Goal: Information Seeking & Learning: Understand process/instructions

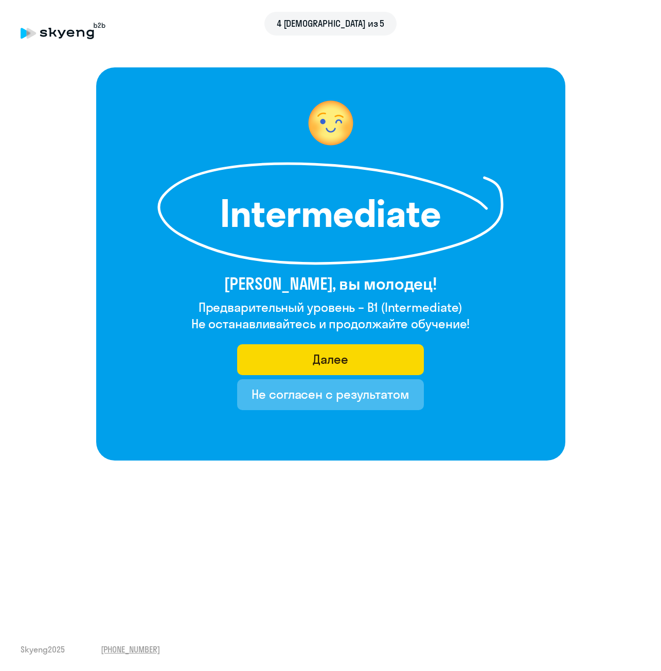
drag, startPoint x: 201, startPoint y: 308, endPoint x: 470, endPoint y: 327, distance: 269.7
click at [470, 327] on div "Intermediate [PERSON_NAME], вы молодец! Предварительный уровень – B1 (Intermedi…" at bounding box center [330, 263] width 469 height 393
drag, startPoint x: 470, startPoint y: 300, endPoint x: 370, endPoint y: 305, distance: 99.9
click at [370, 305] on div "Intermediate [PERSON_NAME], вы молодец! Предварительный уровень – B1 (Intermedi…" at bounding box center [330, 263] width 469 height 393
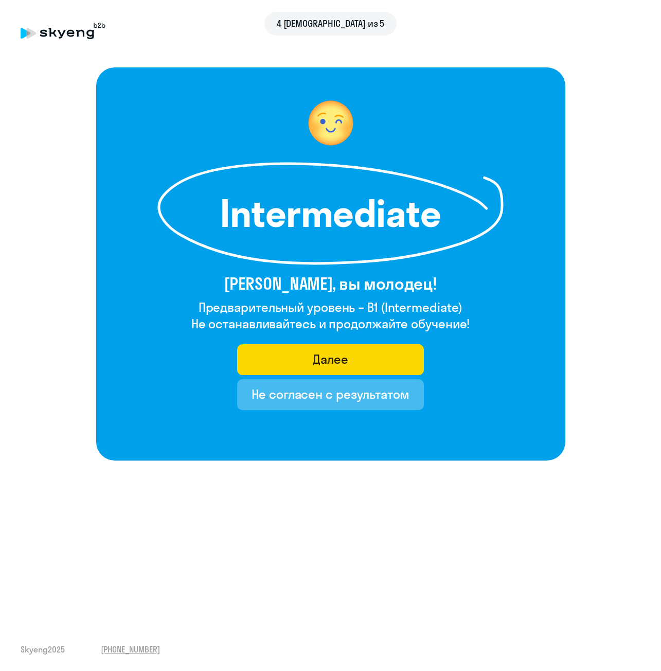
copy h4 "B1 (Intermediate)"
click at [306, 483] on div "4 [DEMOGRAPHIC_DATA] из 5 Intermediate [PERSON_NAME], вы молодец! Предварительн…" at bounding box center [330, 335] width 661 height 671
click at [348, 364] on button "Далее" at bounding box center [330, 359] width 187 height 31
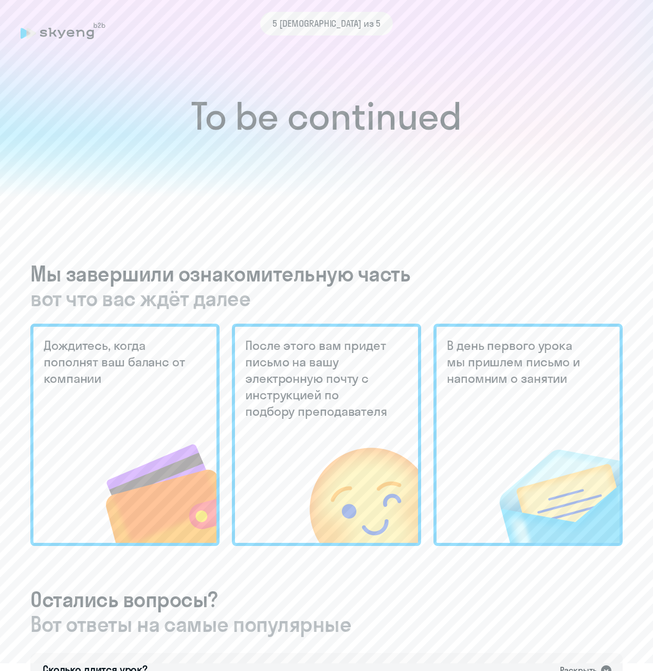
drag, startPoint x: 20, startPoint y: 297, endPoint x: 293, endPoint y: 299, distance: 273.2
click at [293, 299] on div "5 шаг из 5 To be continued Мы завершили ознакомительную часть вот что вас ждёт …" at bounding box center [326, 538] width 653 height 1076
click at [292, 299] on span "вот что вас ждёт далее" at bounding box center [326, 298] width 593 height 25
drag, startPoint x: 272, startPoint y: 295, endPoint x: 16, endPoint y: 275, distance: 257.0
click at [16, 275] on div "5 шаг из 5 To be continued Мы завершили ознакомительную часть вот что вас ждёт …" at bounding box center [326, 538] width 653 height 1076
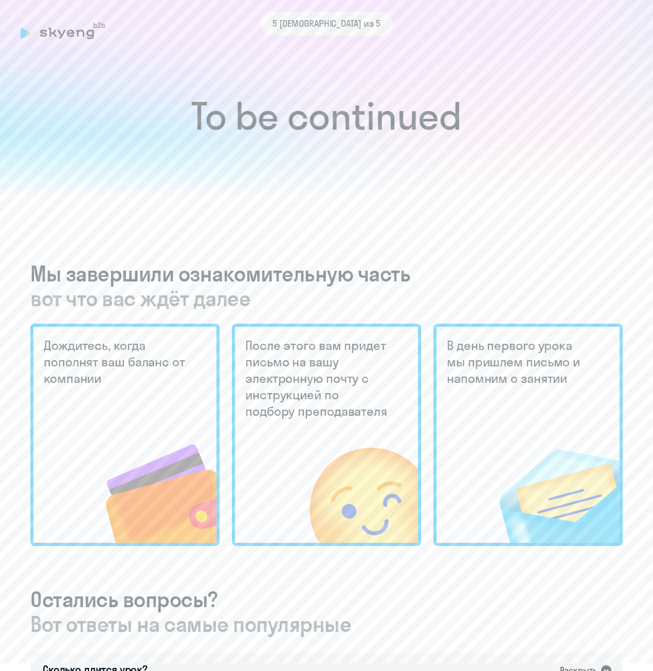
click at [16, 275] on div "5 шаг из 5 To be continued Мы завершили ознакомительную часть вот что вас ждёт …" at bounding box center [326, 538] width 653 height 1076
drag, startPoint x: 48, startPoint y: 350, endPoint x: 126, endPoint y: 388, distance: 86.3
click at [126, 388] on div "Дождитесь, когда пополнят ваш баланс от компании" at bounding box center [124, 435] width 189 height 222
drag, startPoint x: 246, startPoint y: 342, endPoint x: 279, endPoint y: 407, distance: 73.2
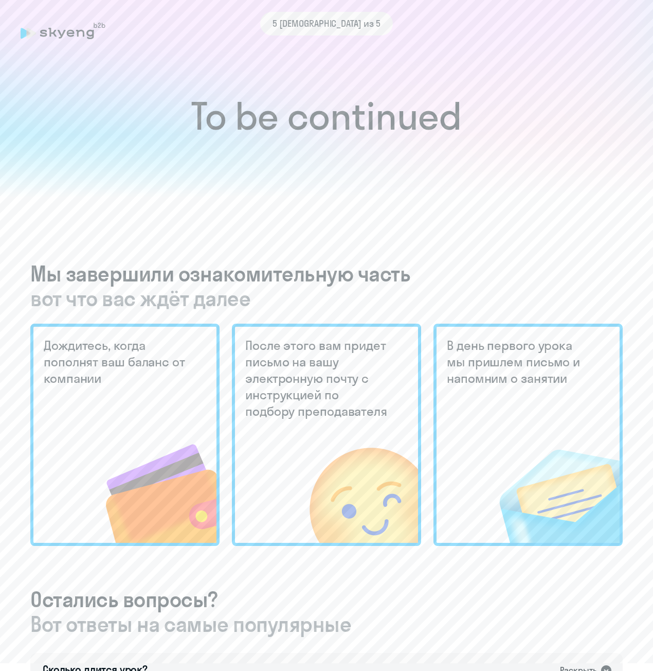
click at [279, 407] on div "После этого вам придет письмо на вашу электронную почту с инструкцией по подбор…" at bounding box center [326, 435] width 189 height 222
click at [279, 407] on img at bounding box center [342, 473] width 151 height 138
click at [265, 384] on h5 "После этого вам придет письмо на вашу электронную почту с инструкцией по подбор…" at bounding box center [317, 378] width 145 height 82
drag, startPoint x: 449, startPoint y: 345, endPoint x: 568, endPoint y: 381, distance: 125.0
click at [569, 381] on h5 "В день первого урока мы пришлем письмо и напомним о занятии" at bounding box center [519, 361] width 145 height 49
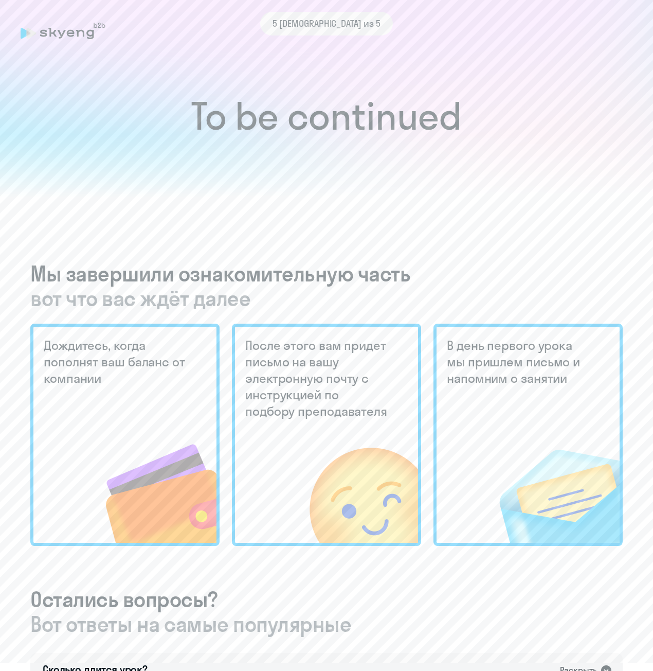
click at [500, 365] on h5 "В день первого урока мы пришлем письмо и напомним о занятии" at bounding box center [519, 361] width 145 height 49
click at [352, 132] on h1 "To be continued" at bounding box center [327, 116] width 612 height 36
drag, startPoint x: 291, startPoint y: 239, endPoint x: 408, endPoint y: 289, distance: 126.8
click at [408, 289] on div "To be continued Мы завершили ознакомительную часть вот что вас ждёт далее Дожди…" at bounding box center [327, 459] width 612 height 1027
click at [408, 289] on span "вот что вас ждёт далее" at bounding box center [326, 298] width 593 height 25
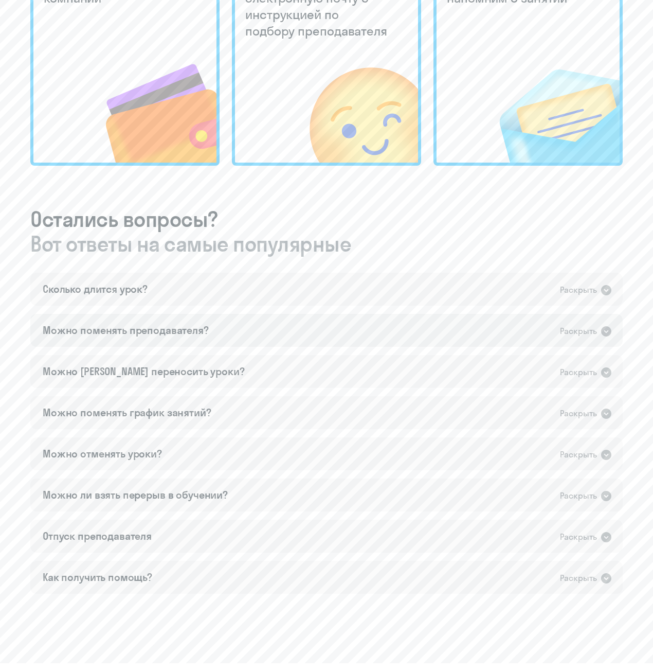
scroll to position [405, 0]
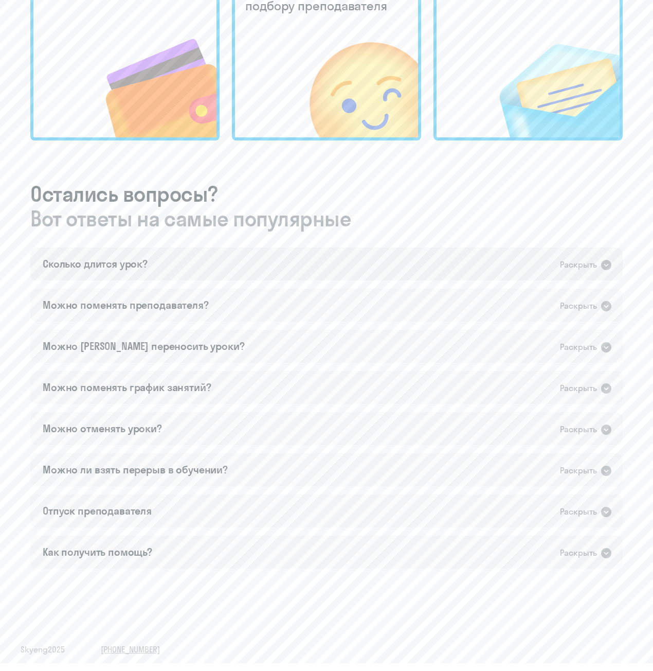
click at [104, 271] on div "Сколько длится урок?" at bounding box center [95, 264] width 105 height 14
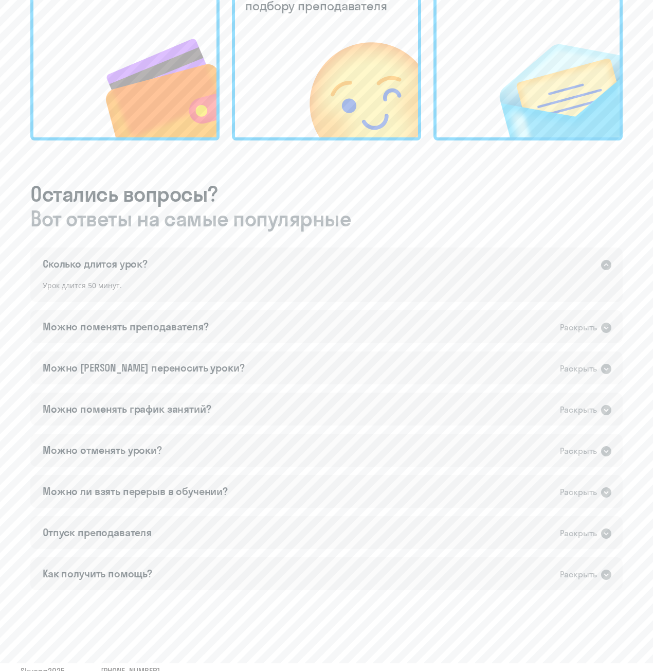
click at [109, 270] on div "Сколько длится урок?" at bounding box center [95, 264] width 105 height 14
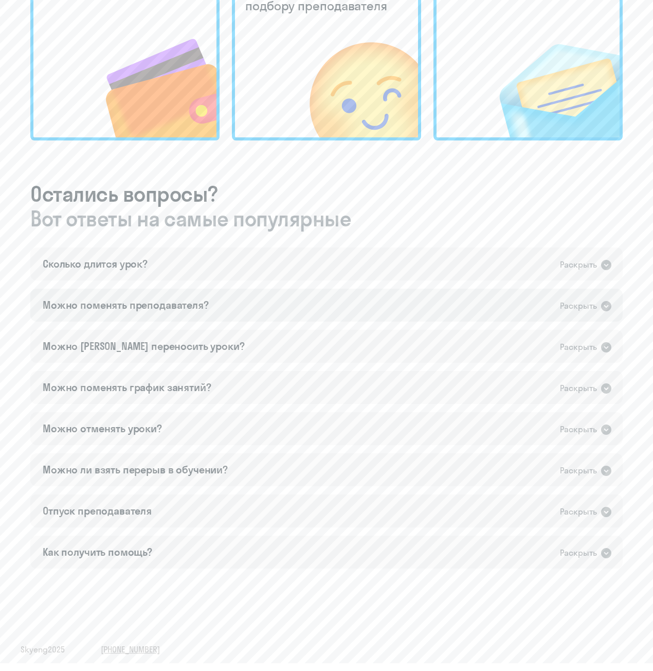
click at [119, 309] on div "Можно поменять преподавателя?" at bounding box center [126, 305] width 166 height 14
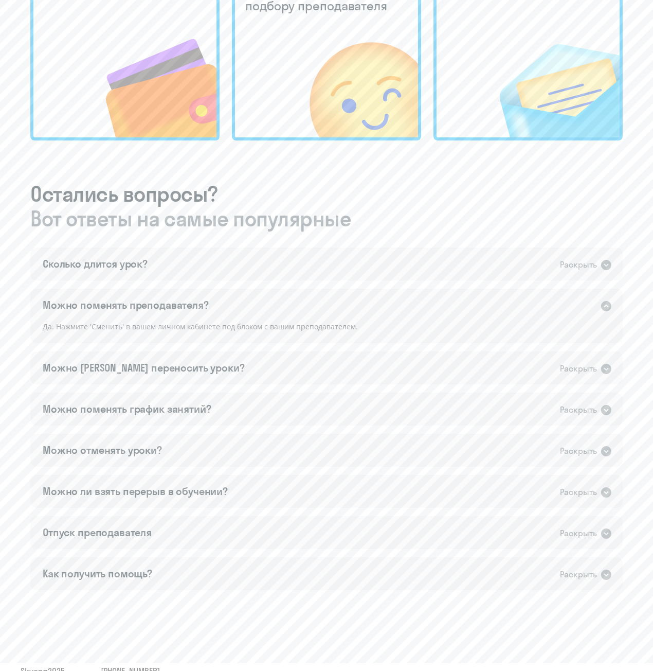
click at [130, 309] on div "Можно поменять преподавателя?" at bounding box center [126, 305] width 166 height 14
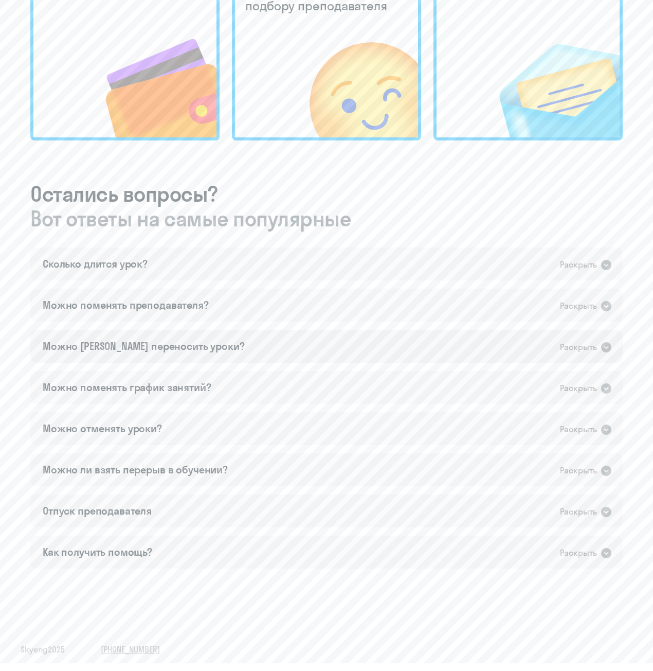
click at [131, 345] on div "Можно [PERSON_NAME] переносить уроки?" at bounding box center [144, 346] width 202 height 14
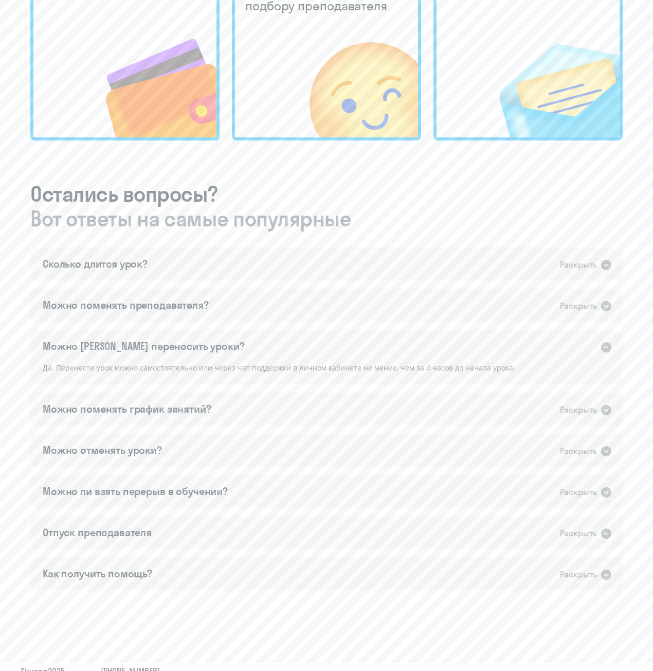
click at [137, 350] on div "Можно [PERSON_NAME] переносить уроки?" at bounding box center [144, 346] width 202 height 14
click at [143, 395] on div "Можно поменять график занятий? Раскрыть" at bounding box center [326, 409] width 593 height 33
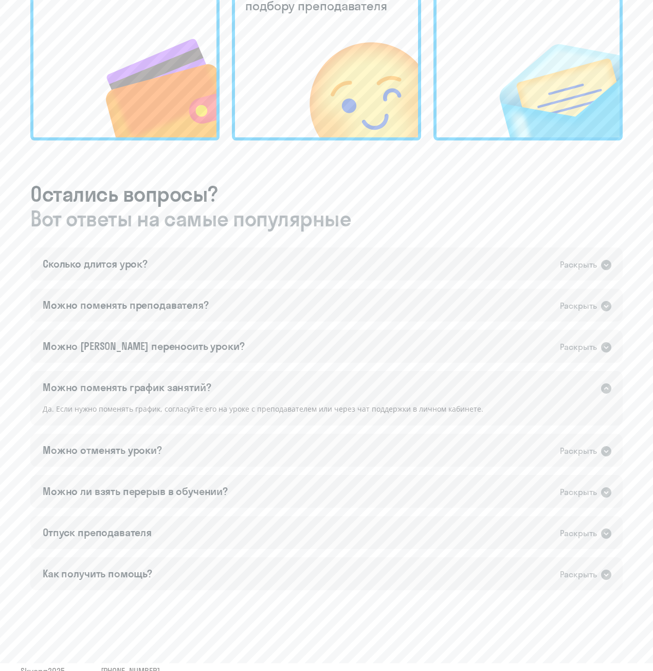
click at [147, 393] on div "Можно поменять график занятий?" at bounding box center [127, 387] width 169 height 14
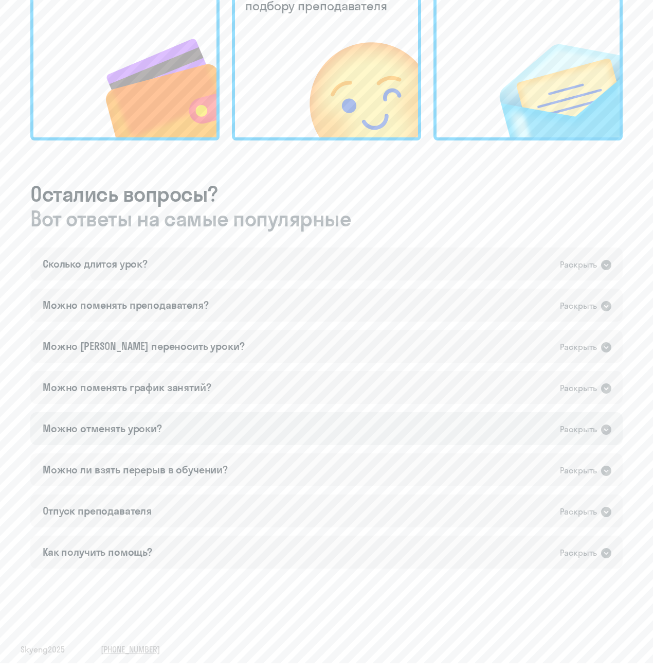
click at [166, 424] on div "Можно отменять уроки? Раскрыть" at bounding box center [326, 428] width 593 height 33
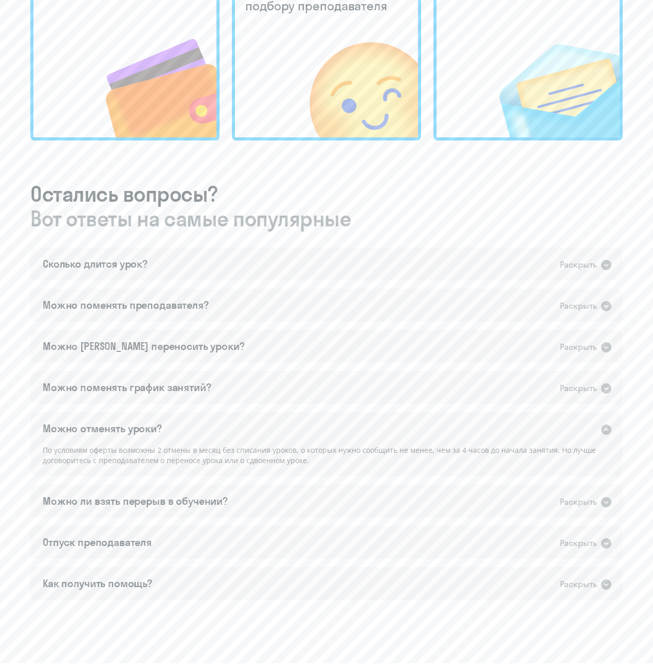
click at [171, 430] on div "Можно отменять уроки? Раскрыть" at bounding box center [326, 428] width 593 height 33
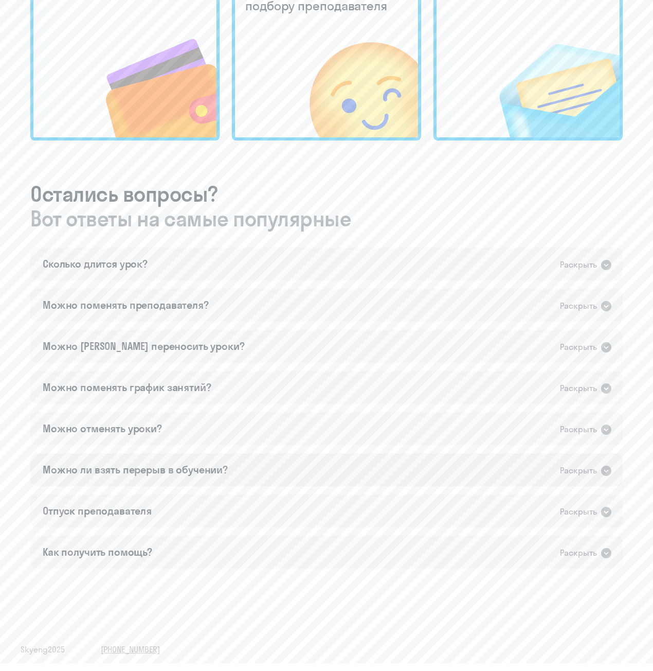
click at [179, 463] on div "Можно ли взять перерыв в обучении?" at bounding box center [135, 470] width 185 height 14
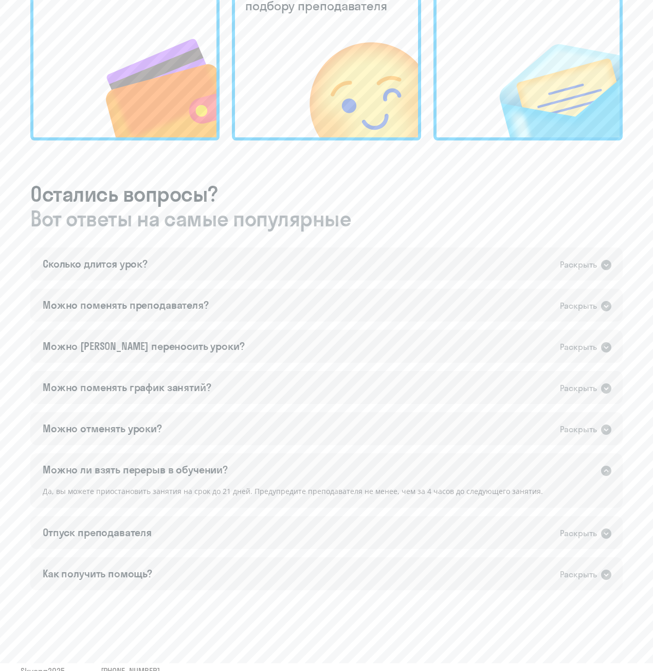
click at [179, 463] on div "Можно ли взять перерыв в обучении?" at bounding box center [135, 470] width 185 height 14
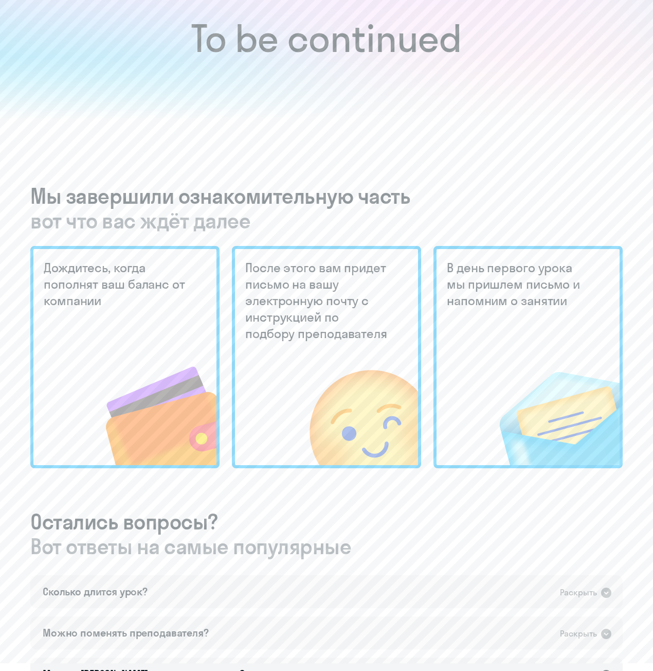
scroll to position [0, 0]
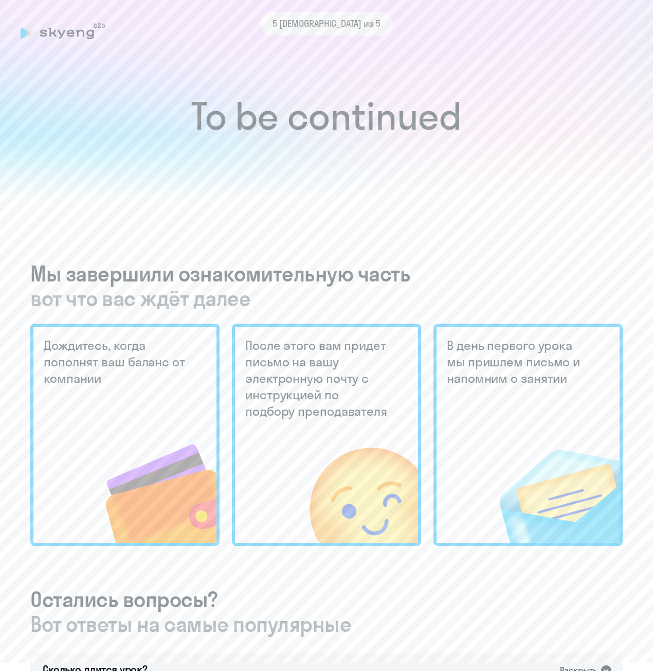
click at [70, 24] on div "5 [DEMOGRAPHIC_DATA] из 5" at bounding box center [327, 24] width 612 height 24
click at [66, 29] on div "5 [DEMOGRAPHIC_DATA] из 5" at bounding box center [327, 24] width 612 height 24
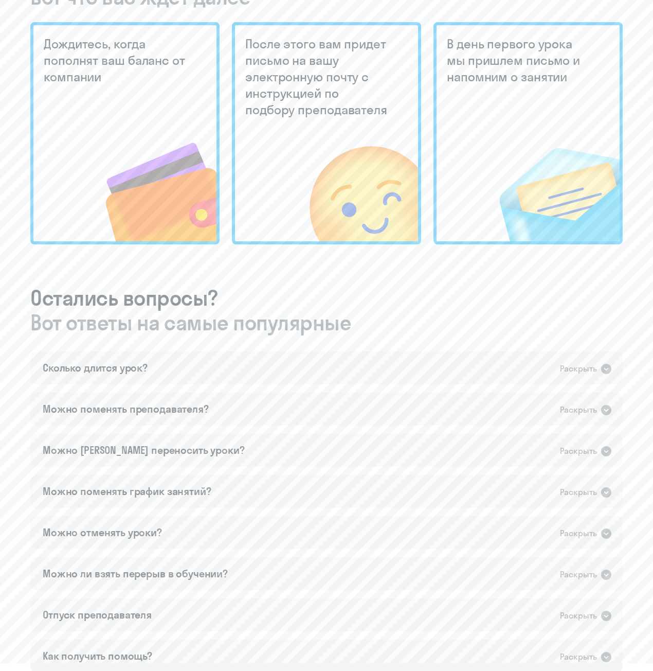
scroll to position [405, 0]
